Goal: Entertainment & Leisure: Consume media (video, audio)

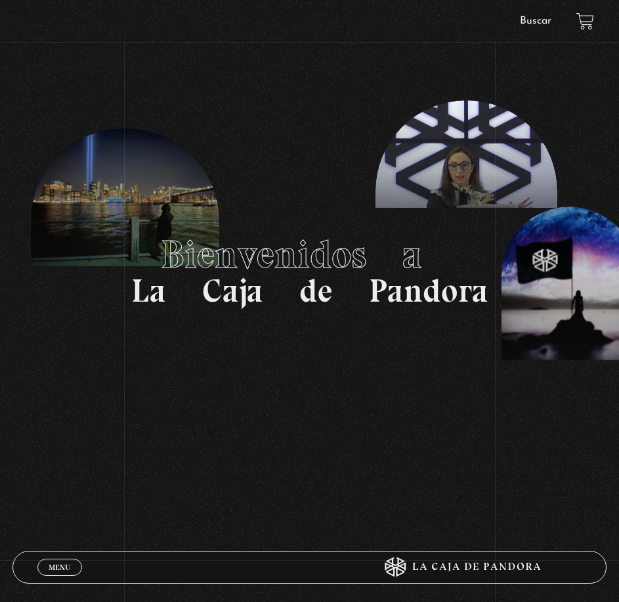
click at [54, 564] on span "Menu" at bounding box center [60, 568] width 22 height 8
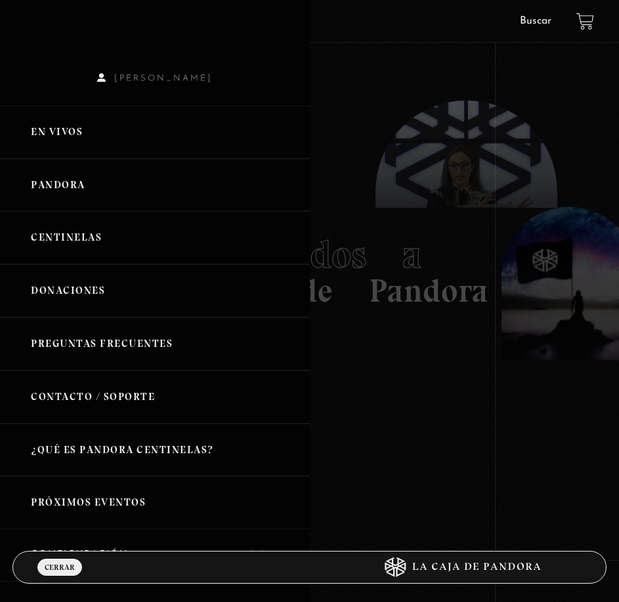
click at [90, 178] on link "Pandora" at bounding box center [155, 185] width 310 height 53
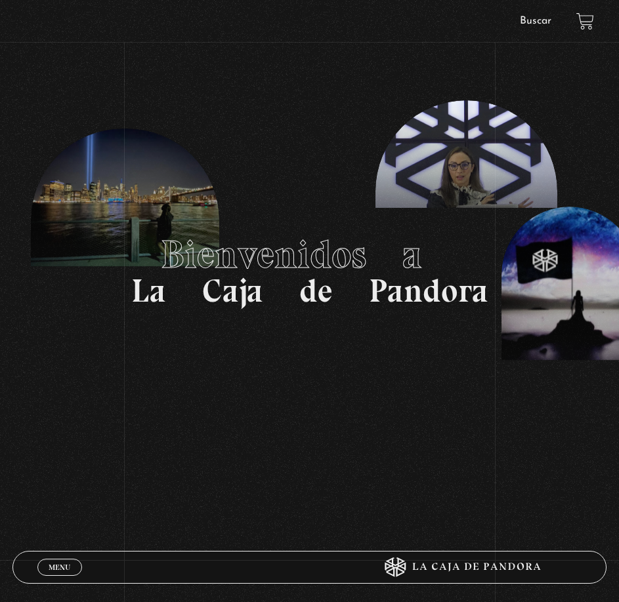
drag, startPoint x: 62, startPoint y: 558, endPoint x: 63, endPoint y: 576, distance: 18.4
click at [62, 558] on div "Menu Cerrar" at bounding box center [185, 567] width 297 height 31
click at [65, 579] on div "Menu Cerrar" at bounding box center [185, 567] width 297 height 31
click at [65, 566] on span "Menu" at bounding box center [60, 568] width 22 height 8
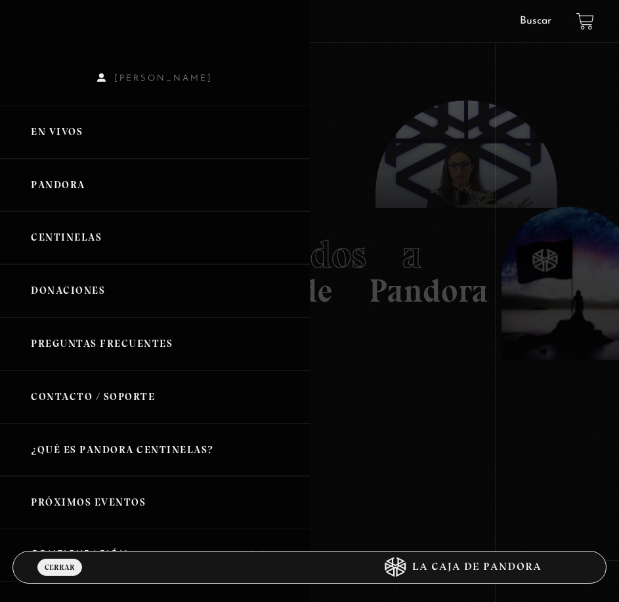
click at [60, 188] on link "Pandora" at bounding box center [155, 185] width 310 height 53
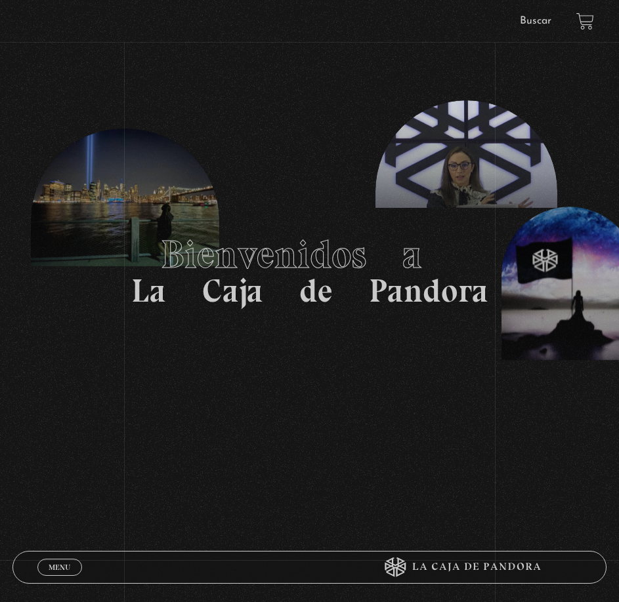
click at [58, 579] on div "Menu Cerrar" at bounding box center [185, 567] width 297 height 31
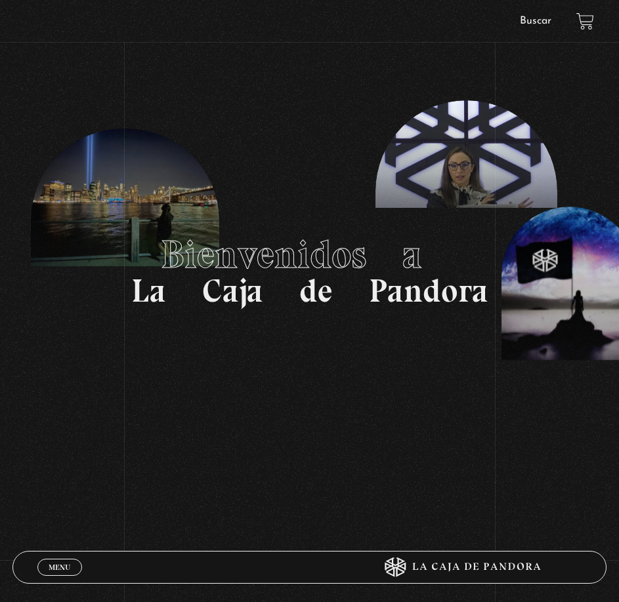
click at [61, 571] on span "Menu" at bounding box center [60, 568] width 22 height 8
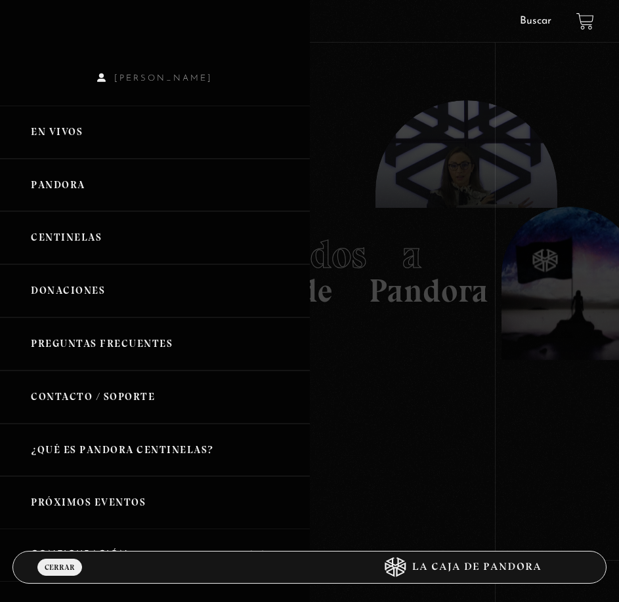
click at [67, 236] on link "Centinelas" at bounding box center [155, 237] width 310 height 53
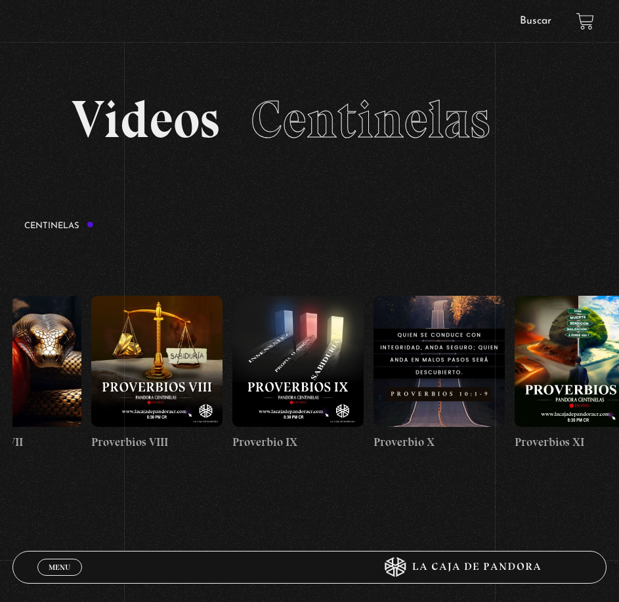
scroll to position [0, 2129]
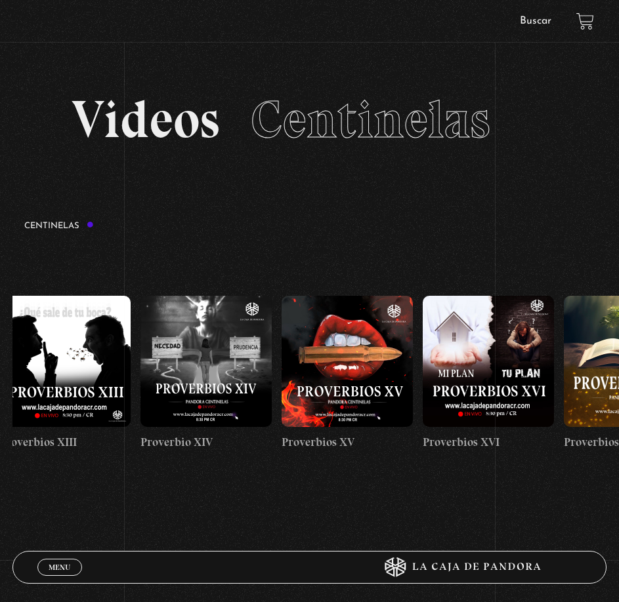
drag, startPoint x: 449, startPoint y: 373, endPoint x: -278, endPoint y: 419, distance: 728.5
click at [0, 419] on html "ingresar al sitio Ver Video Más Información Solicitar Por favor coloque su disp…" at bounding box center [309, 434] width 619 height 869
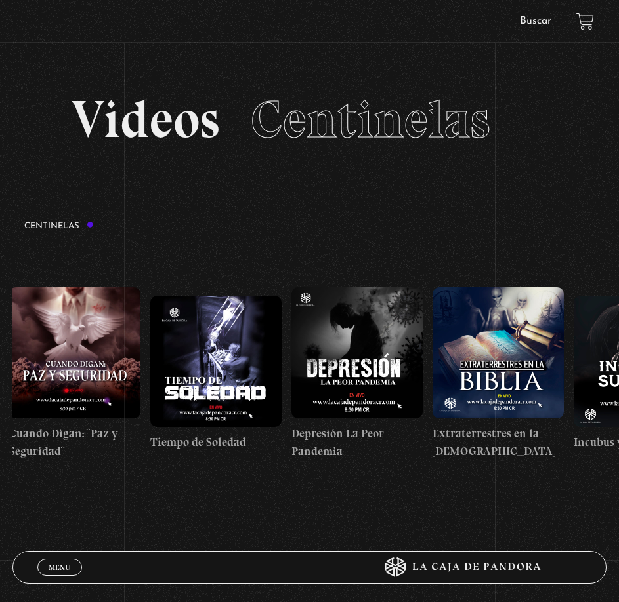
drag, startPoint x: 444, startPoint y: 384, endPoint x: -147, endPoint y: 382, distance: 591.2
click at [0, 382] on html "ingresar al sitio Ver Video Más Información Solicitar Por favor coloque su disp…" at bounding box center [309, 434] width 619 height 869
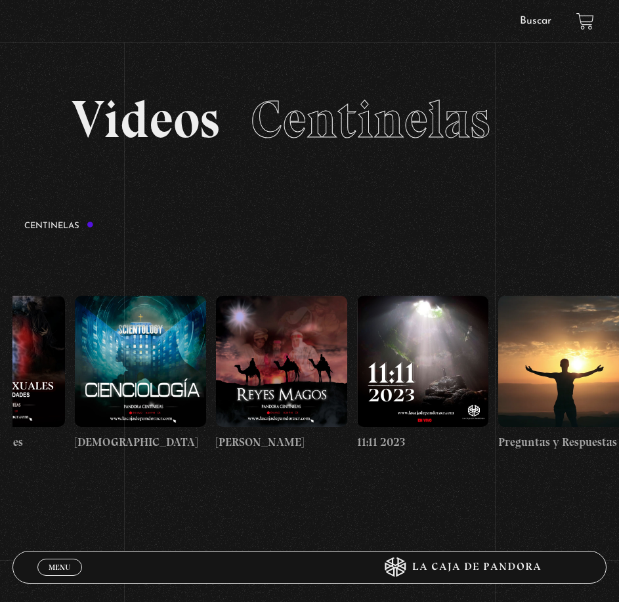
drag, startPoint x: 486, startPoint y: 360, endPoint x: -5, endPoint y: 333, distance: 491.5
click at [0, 333] on html "ingresar al sitio Ver Video Más Información Solicitar Por favor coloque su disp…" at bounding box center [309, 434] width 619 height 869
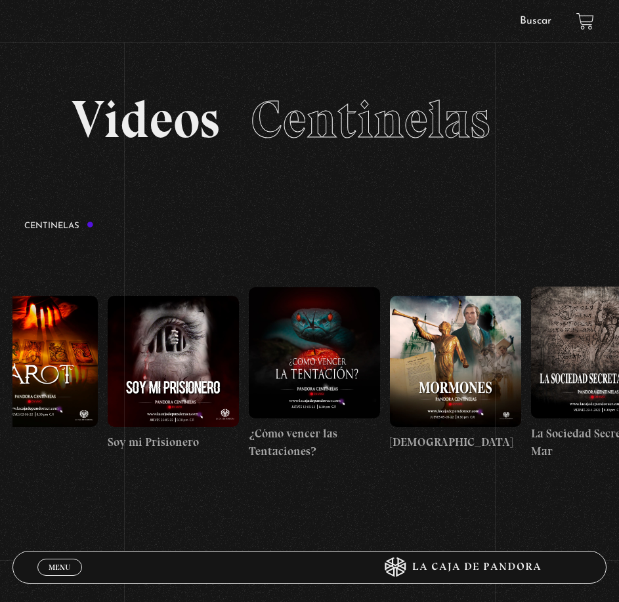
drag, startPoint x: 511, startPoint y: 350, endPoint x: 333, endPoint y: 379, distance: 180.8
click at [0, 372] on html "ingresar al sitio Ver Video Más Información Solicitar Por favor coloque su disp…" at bounding box center [309, 434] width 619 height 869
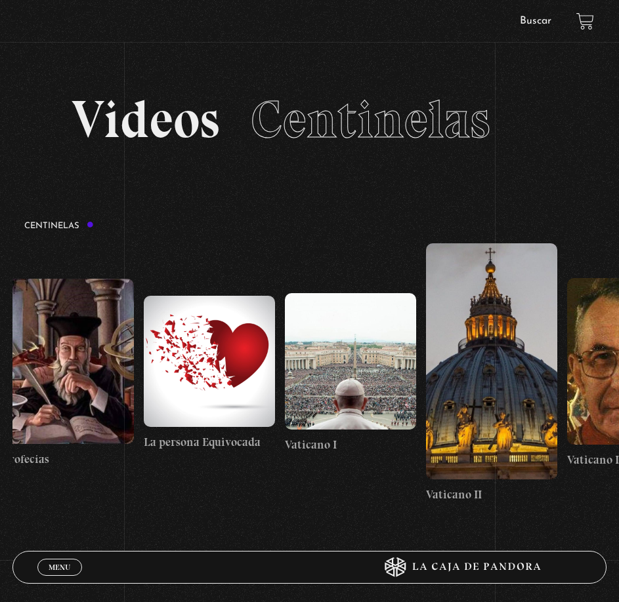
drag, startPoint x: 543, startPoint y: 374, endPoint x: -45, endPoint y: 365, distance: 588.0
click at [0, 365] on html "ingresar al sitio Ver Video Más Información Solicitar Por favor coloque su disp…" at bounding box center [309, 434] width 619 height 869
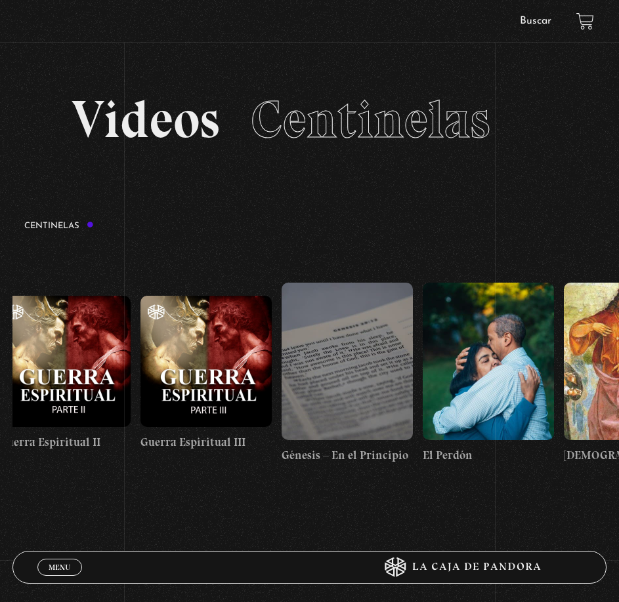
drag, startPoint x: 478, startPoint y: 379, endPoint x: -119, endPoint y: 369, distance: 597.8
click at [0, 369] on html "ingresar al sitio Ver Video Más Información Solicitar Por favor coloque su disp…" at bounding box center [309, 434] width 619 height 869
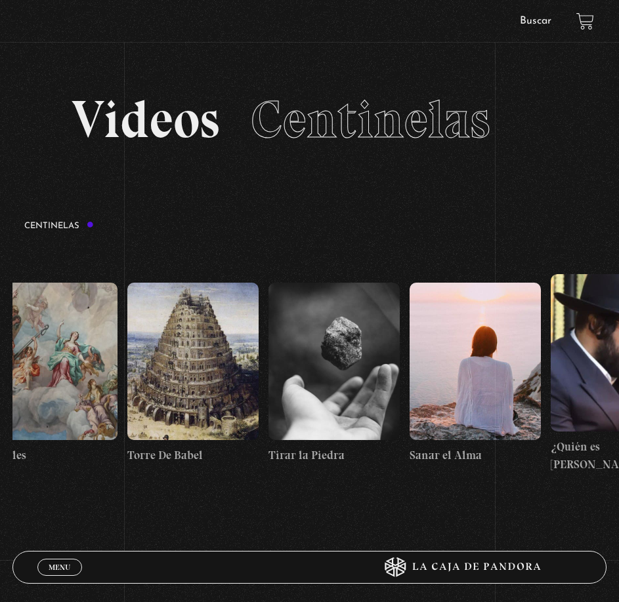
scroll to position [0, 15879]
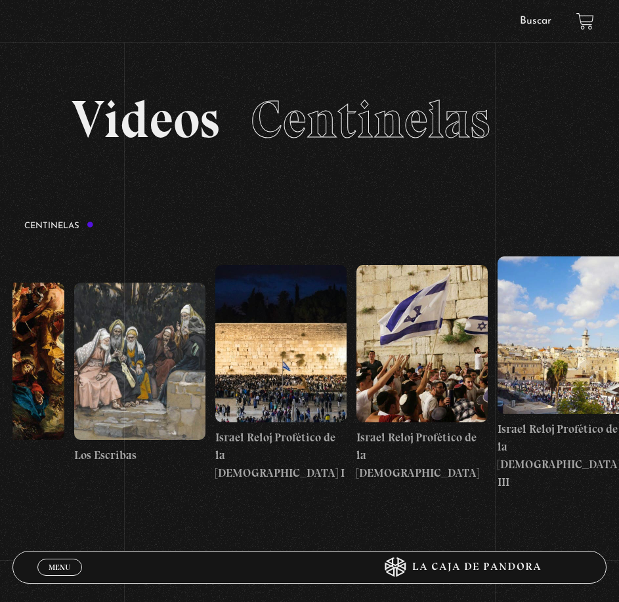
drag, startPoint x: 545, startPoint y: 396, endPoint x: 100, endPoint y: 398, distance: 444.9
click at [0, 388] on html "ingresar al sitio Ver Video Más Información Solicitar Por favor coloque su disp…" at bounding box center [309, 434] width 619 height 869
click at [339, 390] on figure at bounding box center [280, 343] width 131 height 157
click at [306, 374] on figure at bounding box center [280, 343] width 131 height 157
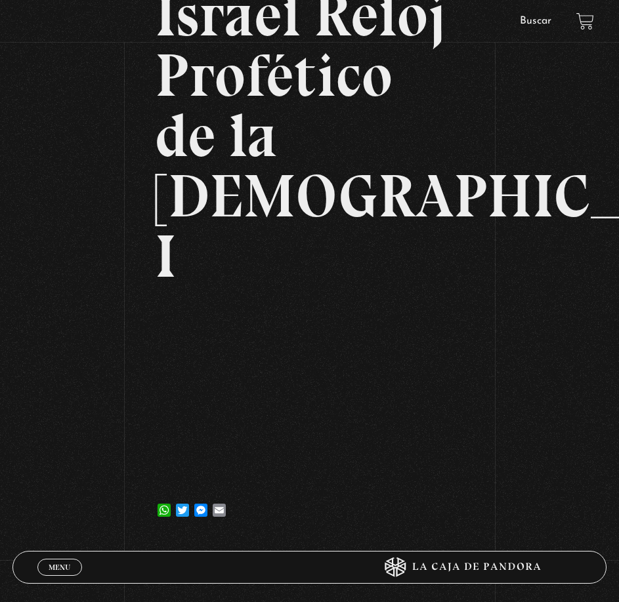
scroll to position [197, 0]
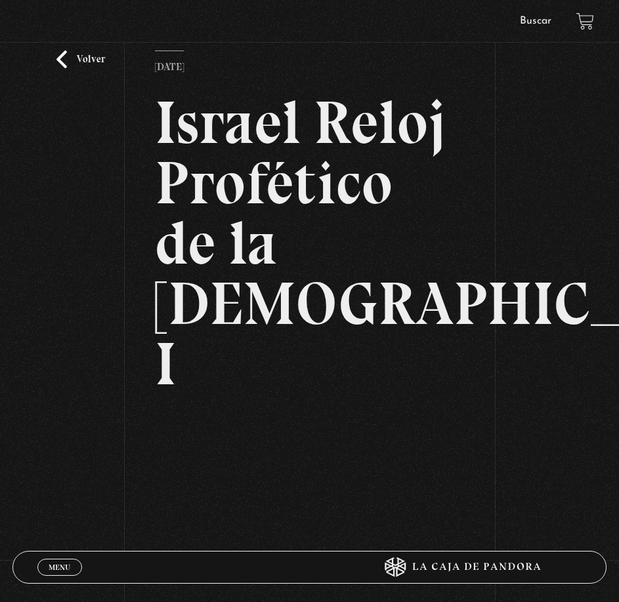
scroll to position [69, 0]
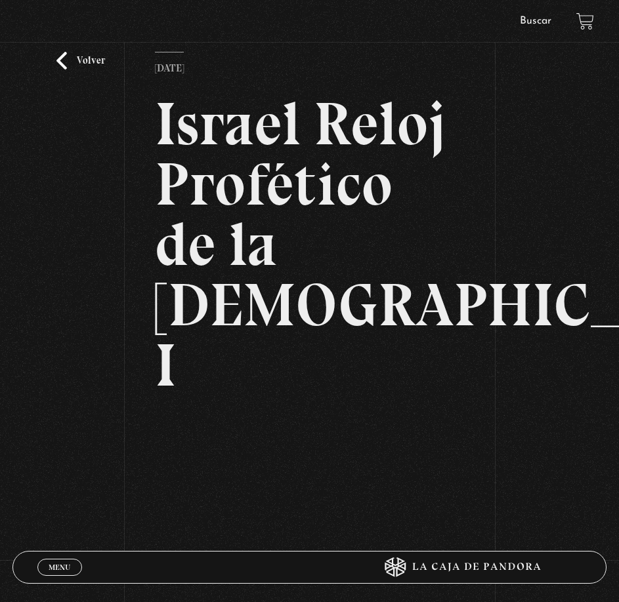
click at [101, 69] on link "Volver" at bounding box center [80, 61] width 49 height 18
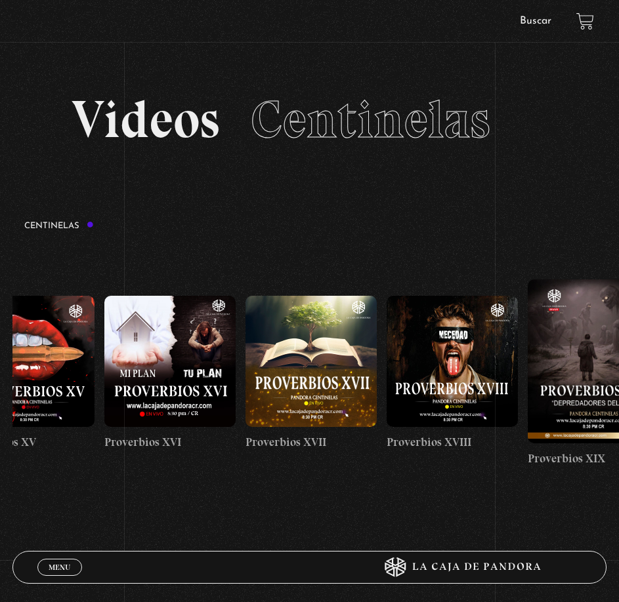
drag, startPoint x: 530, startPoint y: 352, endPoint x: -58, endPoint y: 369, distance: 588.1
click at [0, 369] on html "ingresar al sitio Ver Video Más Información Solicitar Por favor coloque su disp…" at bounding box center [309, 434] width 619 height 869
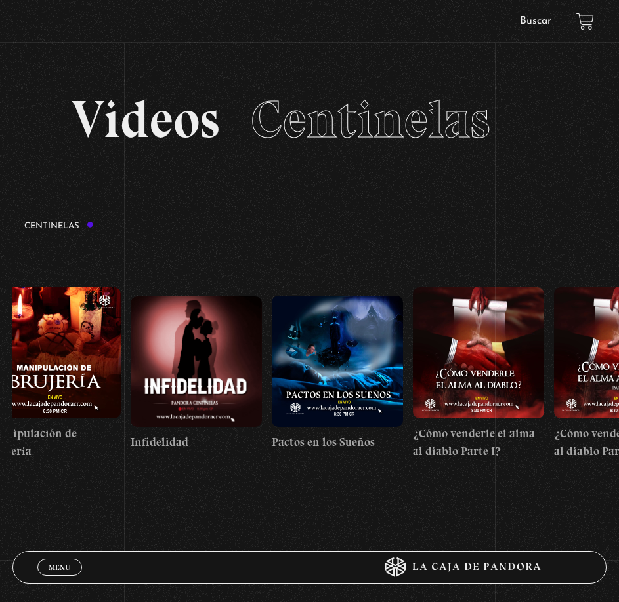
drag, startPoint x: 583, startPoint y: 358, endPoint x: -141, endPoint y: 388, distance: 725.0
click at [0, 388] on html "ingresar al sitio Ver Video Más Información Solicitar Por favor coloque su disp…" at bounding box center [309, 434] width 619 height 869
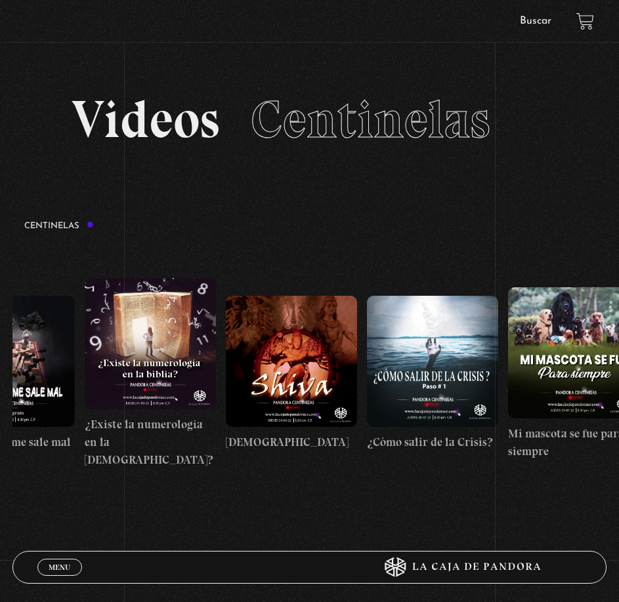
drag, startPoint x: 613, startPoint y: 360, endPoint x: -182, endPoint y: 392, distance: 795.9
click at [0, 392] on html "ingresar al sitio Ver Video Más Información Solicitar Por favor coloque su disp…" at bounding box center [309, 434] width 619 height 869
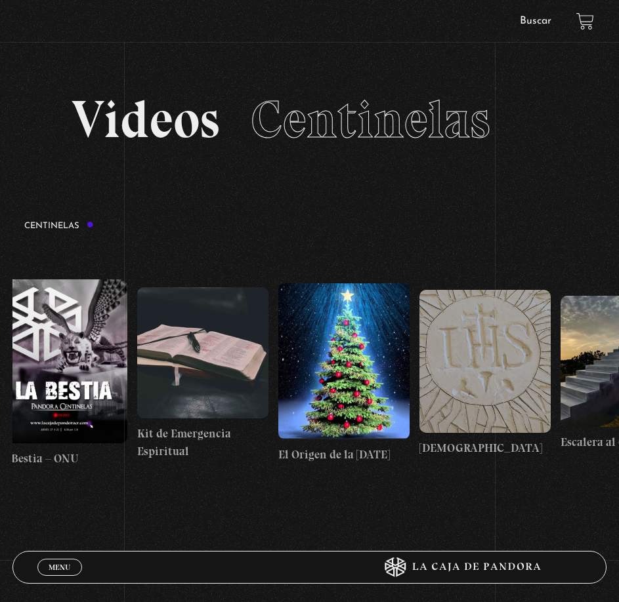
drag, startPoint x: 577, startPoint y: 381, endPoint x: -227, endPoint y: 421, distance: 804.7
click at [0, 421] on html "ingresar al sitio Ver Video Más Información Solicitar Por favor coloque su disp…" at bounding box center [309, 434] width 619 height 869
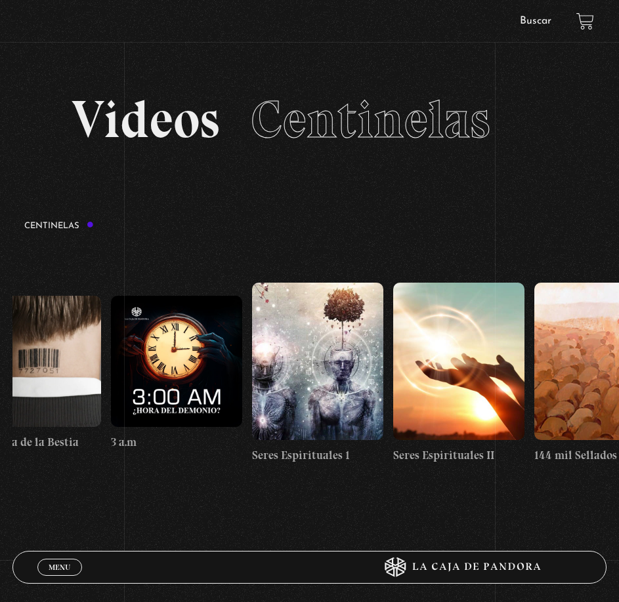
drag, startPoint x: 496, startPoint y: 398, endPoint x: -631, endPoint y: 404, distance: 1126.6
click at [0, 404] on html "ingresar al sitio Ver Video Más Información Solicitar Por favor coloque su disp…" at bounding box center [309, 434] width 619 height 869
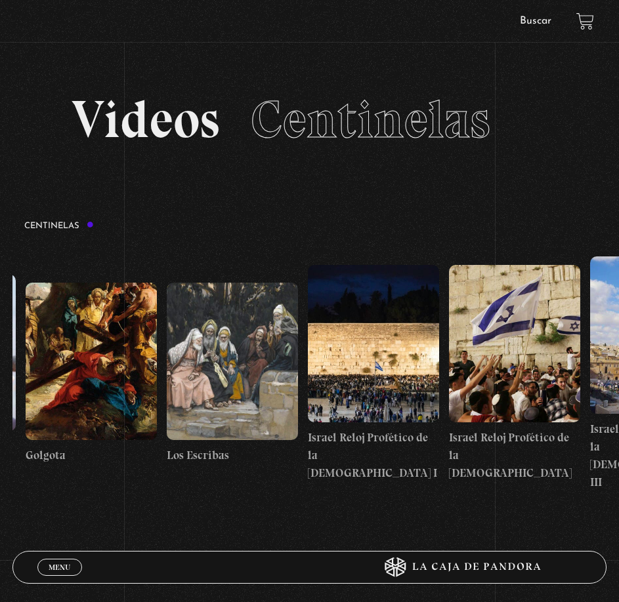
drag, startPoint x: 558, startPoint y: 381, endPoint x: 85, endPoint y: 401, distance: 472.9
click at [0, 400] on html "ingresar al sitio Ver Video Más Información Solicitar Por favor coloque su disp…" at bounding box center [309, 434] width 619 height 869
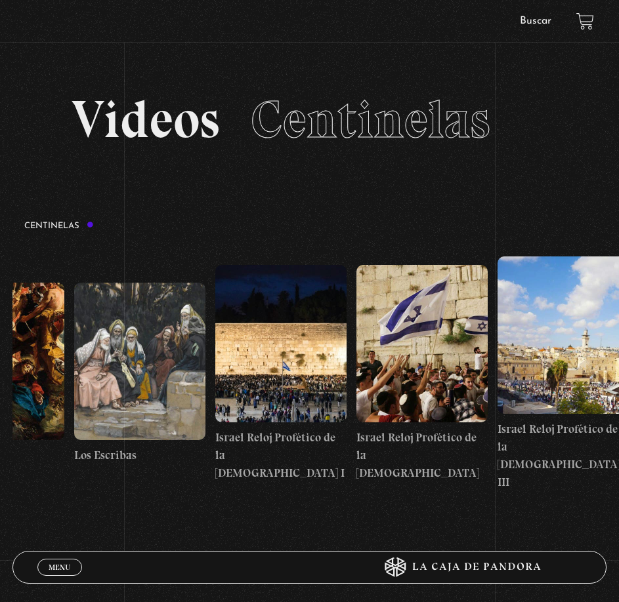
drag, startPoint x: 552, startPoint y: 398, endPoint x: 452, endPoint y: 406, distance: 100.7
click at [452, 406] on figure at bounding box center [421, 343] width 131 height 157
click at [511, 398] on figure at bounding box center [562, 335] width 131 height 157
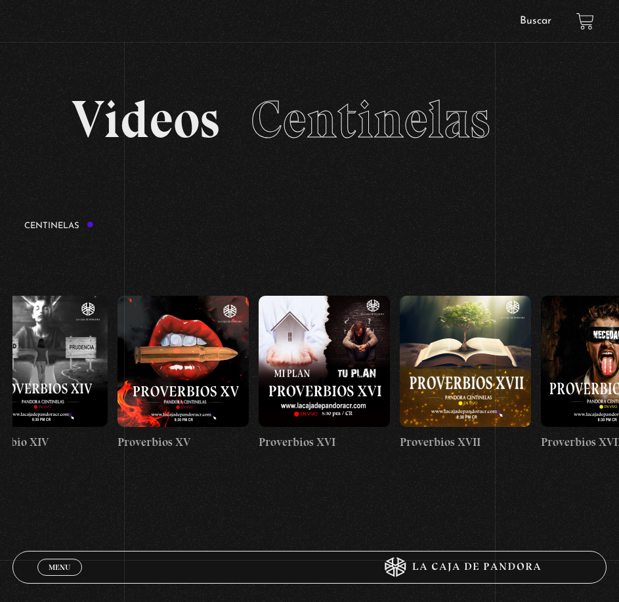
drag, startPoint x: 566, startPoint y: 354, endPoint x: 64, endPoint y: 378, distance: 502.5
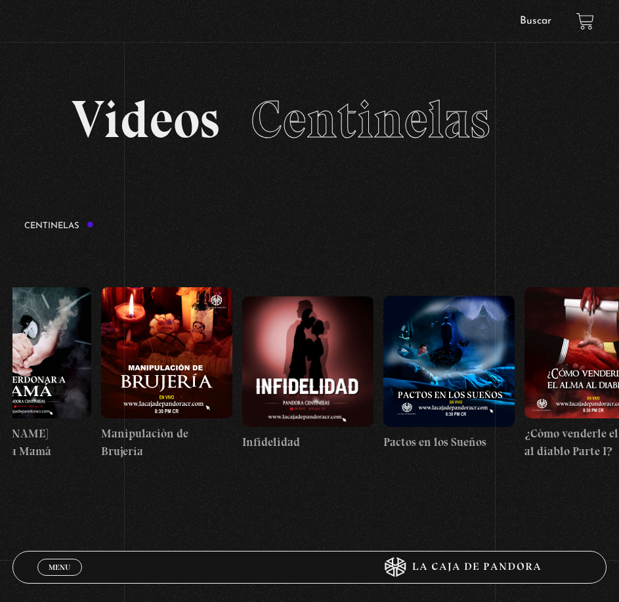
drag, startPoint x: 565, startPoint y: 364, endPoint x: 144, endPoint y: 375, distance: 421.4
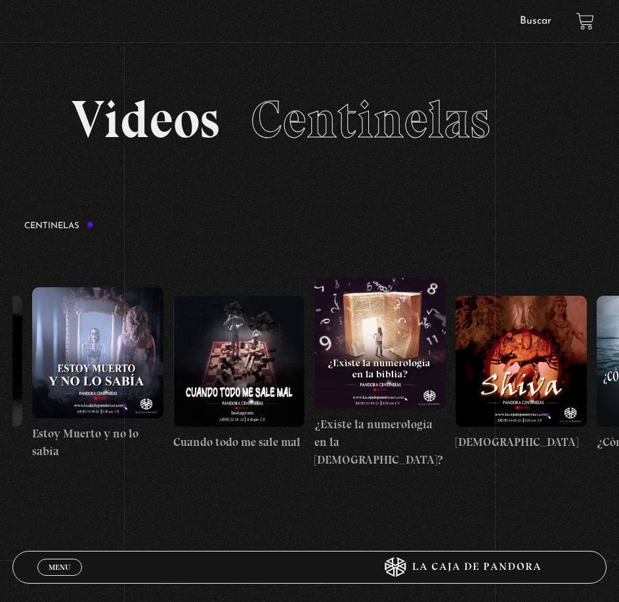
drag, startPoint x: 521, startPoint y: 369, endPoint x: 31, endPoint y: 379, distance: 489.6
click at [0, 372] on html "ingresar al sitio Ver Video Más Información Solicitar Por favor coloque su disp…" at bounding box center [309, 434] width 619 height 869
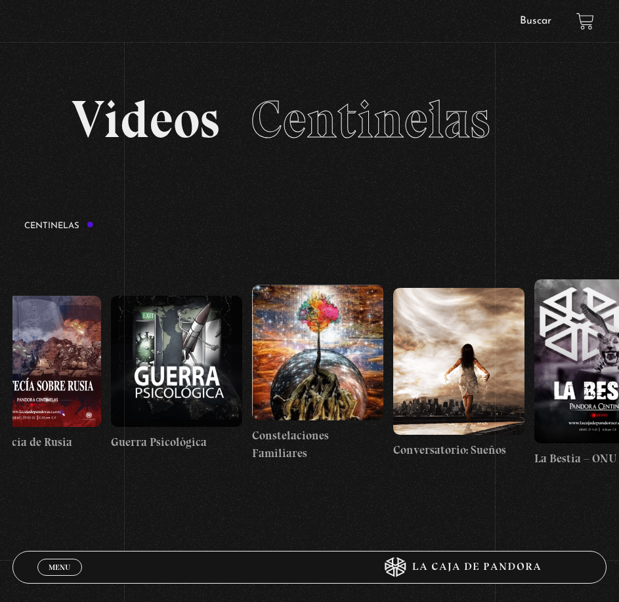
drag, startPoint x: 516, startPoint y: 367, endPoint x: -67, endPoint y: 372, distance: 582.7
click at [0, 372] on html "ingresar al sitio Ver Video Más Información Solicitar Por favor coloque su disp…" at bounding box center [309, 434] width 619 height 869
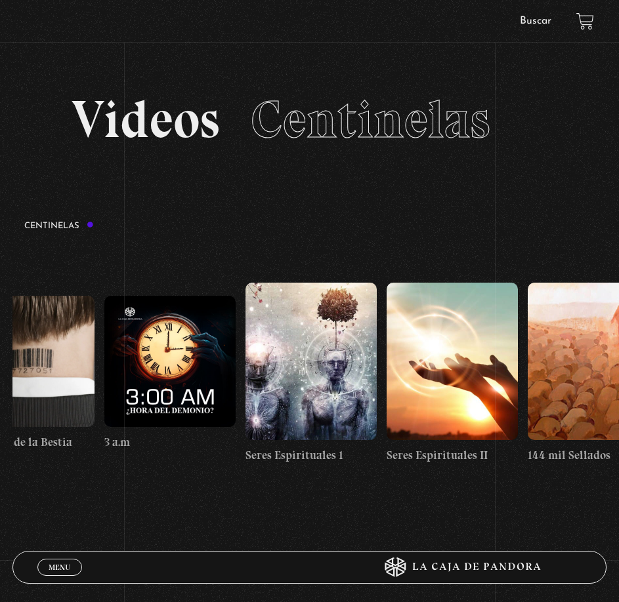
drag, startPoint x: 568, startPoint y: 383, endPoint x: -47, endPoint y: 376, distance: 614.8
click at [0, 376] on html "ingresar al sitio Ver Video Más Información Solicitar Por favor coloque su disp…" at bounding box center [309, 434] width 619 height 869
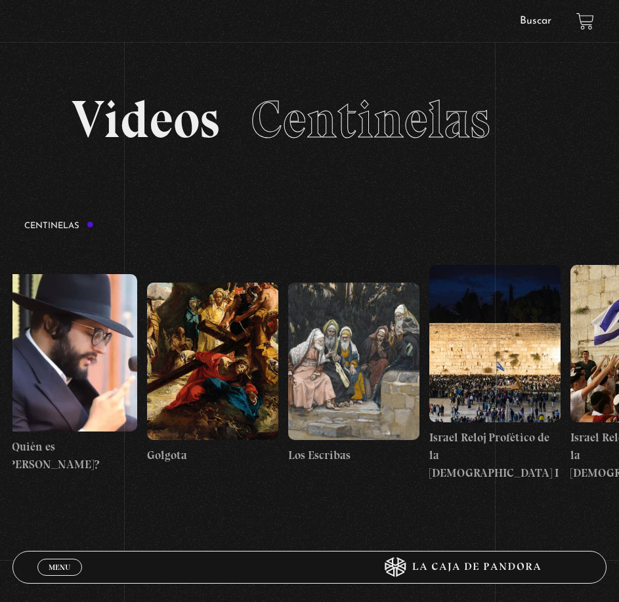
drag, startPoint x: 568, startPoint y: 383, endPoint x: -113, endPoint y: 390, distance: 681.1
click at [0, 390] on html "ingresar al sitio Ver Video Más Información Solicitar Por favor coloque su disp…" at bounding box center [309, 434] width 619 height 869
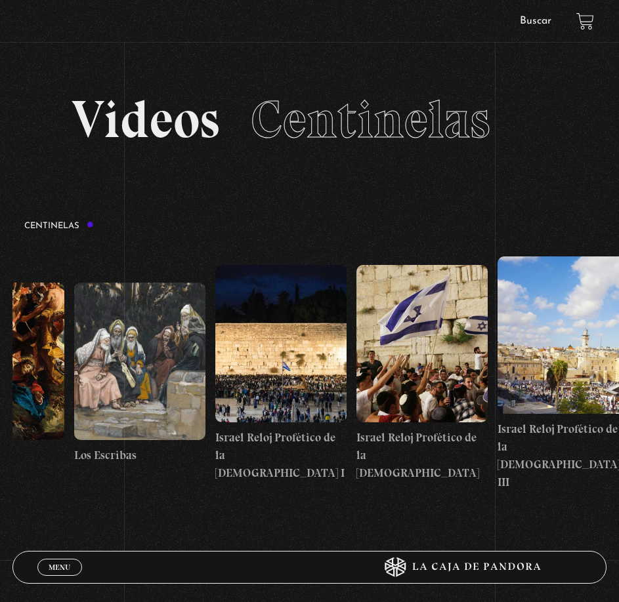
drag, startPoint x: 423, startPoint y: 396, endPoint x: 293, endPoint y: 396, distance: 129.3
click at [293, 396] on figure at bounding box center [280, 343] width 131 height 157
click at [422, 415] on figure at bounding box center [421, 343] width 131 height 157
